Goal: Task Accomplishment & Management: Manage account settings

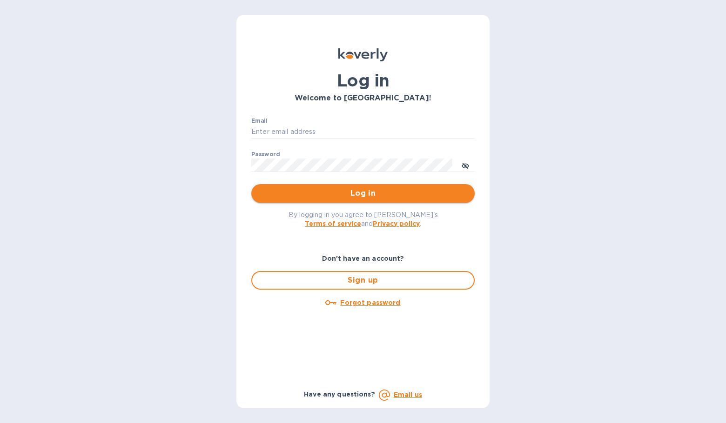
type input "[EMAIL_ADDRESS][DOMAIN_NAME]"
click at [326, 195] on span "Log in" at bounding box center [363, 193] width 208 height 11
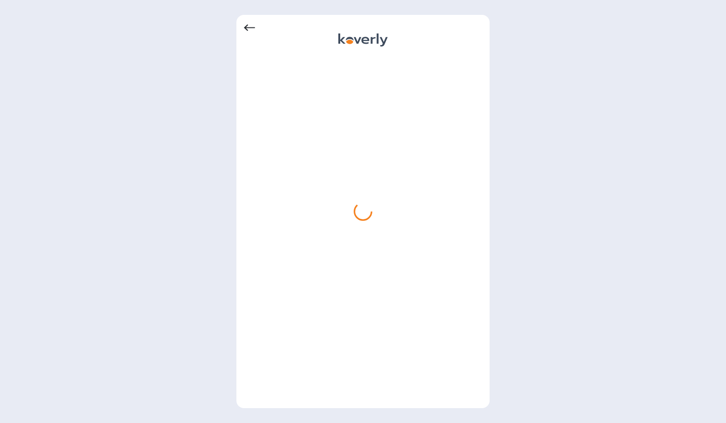
click at [250, 27] on icon at bounding box center [249, 27] width 11 height 11
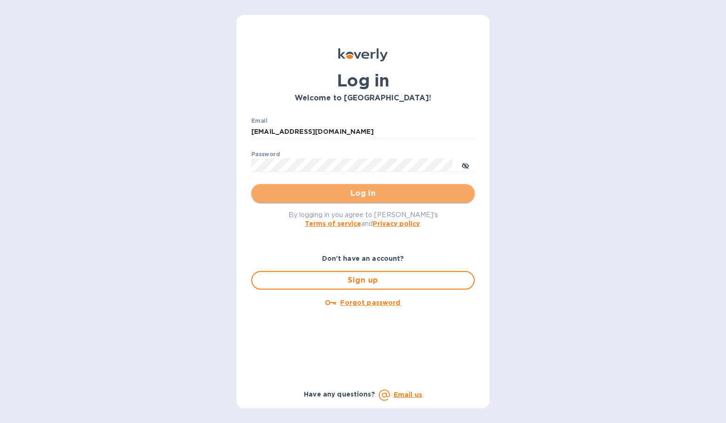
click at [362, 193] on span "Log in" at bounding box center [363, 193] width 208 height 11
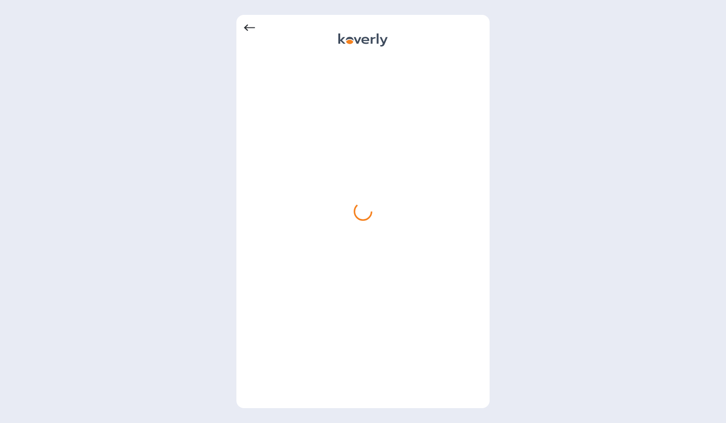
click at [248, 26] on icon at bounding box center [249, 27] width 11 height 11
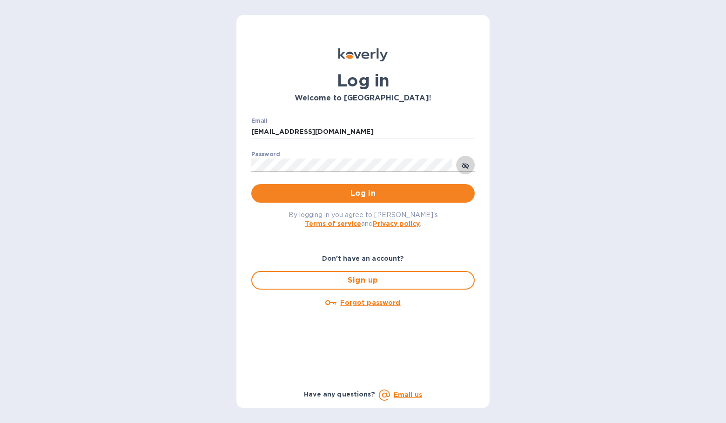
click at [469, 162] on button "toggle password visibility" at bounding box center [465, 165] width 19 height 19
drag, startPoint x: 367, startPoint y: 130, endPoint x: 238, endPoint y: 129, distance: 128.4
click at [238, 129] on div "Log in Welcome to [GEOGRAPHIC_DATA]! Email [EMAIL_ADDRESS][DOMAIN_NAME] ​ Passw…" at bounding box center [362, 211] width 253 height 393
type input "[PERSON_NAME][EMAIL_ADDRESS][DOMAIN_NAME]"
click at [364, 192] on span "Log in" at bounding box center [363, 193] width 208 height 11
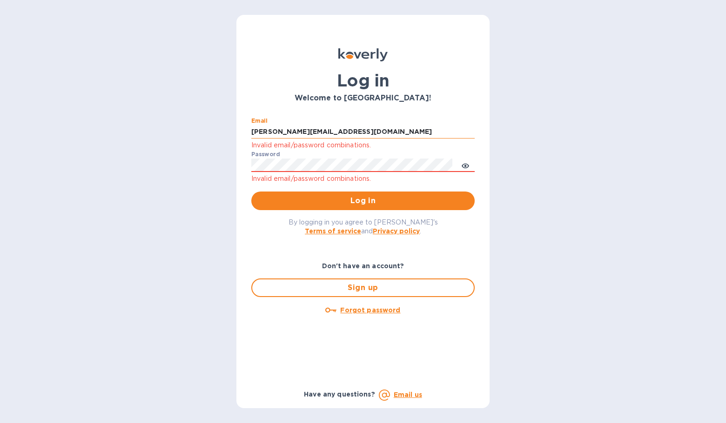
click at [338, 130] on input "[PERSON_NAME][EMAIL_ADDRESS][DOMAIN_NAME]" at bounding box center [362, 132] width 223 height 14
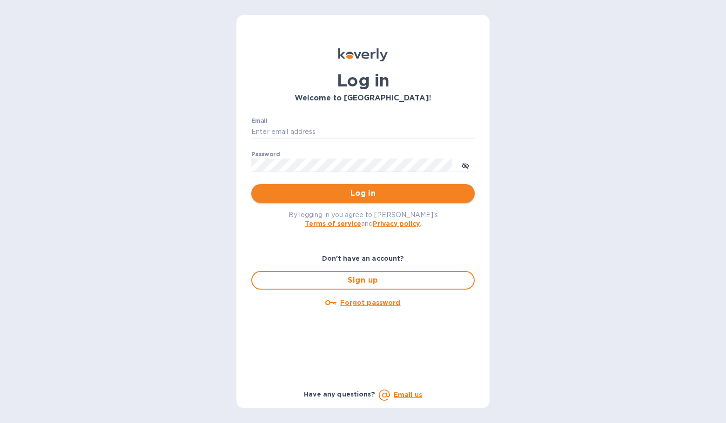
type input "[EMAIL_ADDRESS][DOMAIN_NAME]"
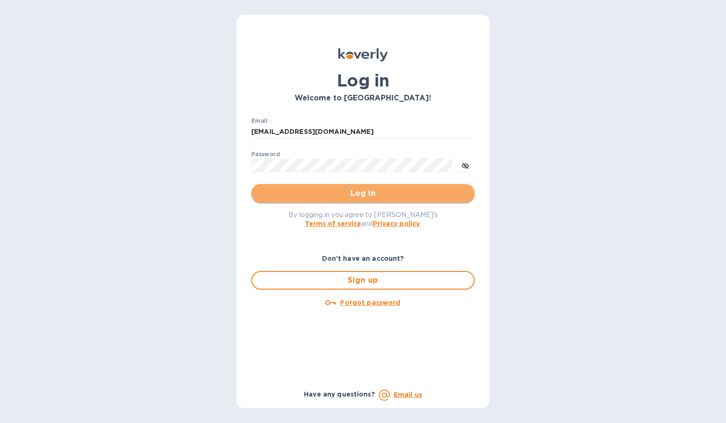
click at [362, 194] on span "Log in" at bounding box center [363, 193] width 208 height 11
